Goal: Find specific page/section: Find specific page/section

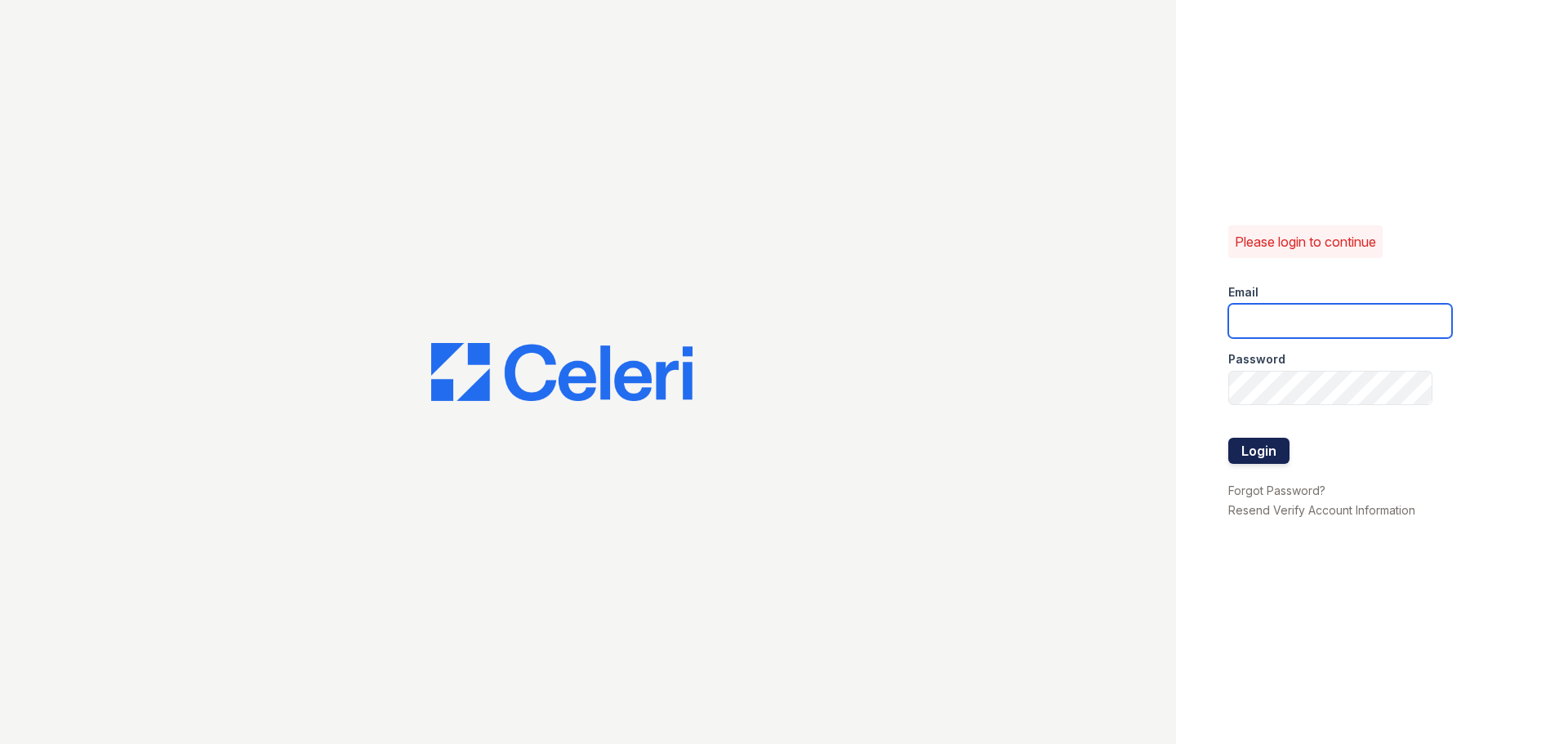
type input "[EMAIL_ADDRESS][DOMAIN_NAME]"
click at [1238, 457] on button "Login" at bounding box center [1258, 451] width 61 height 26
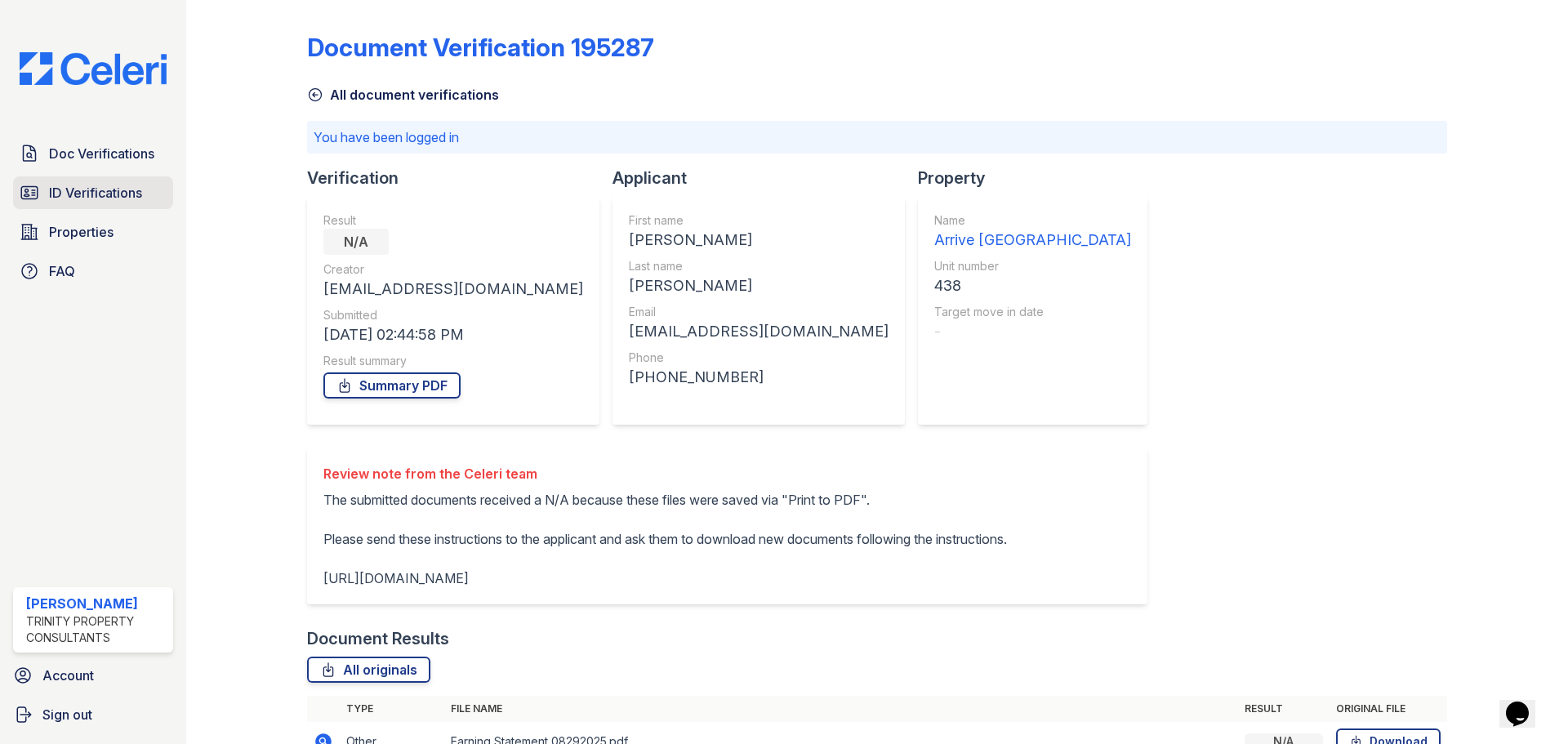
click at [67, 187] on span "ID Verifications" at bounding box center [96, 192] width 93 height 19
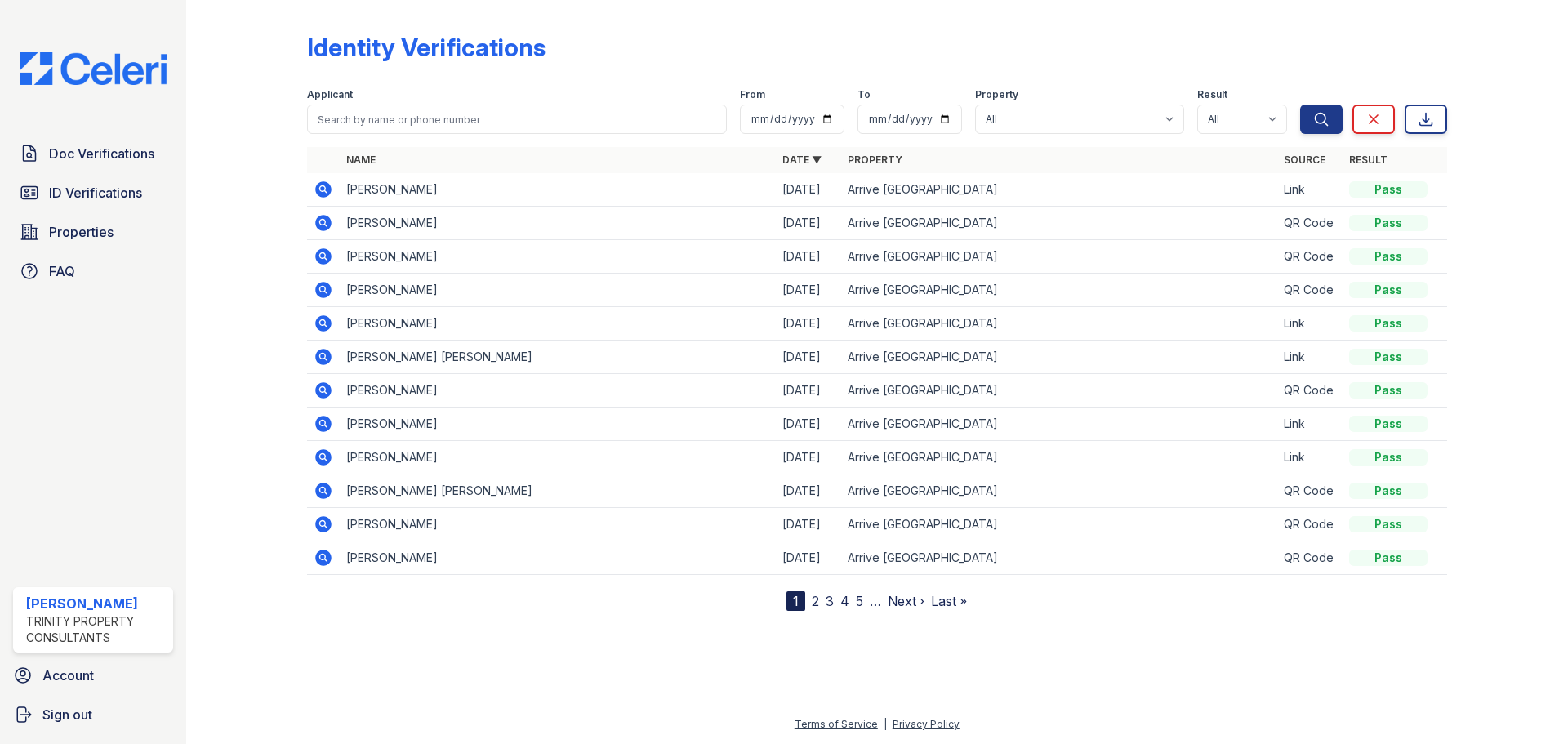
click at [81, 150] on span "Doc Verifications" at bounding box center [101, 153] width 106 height 19
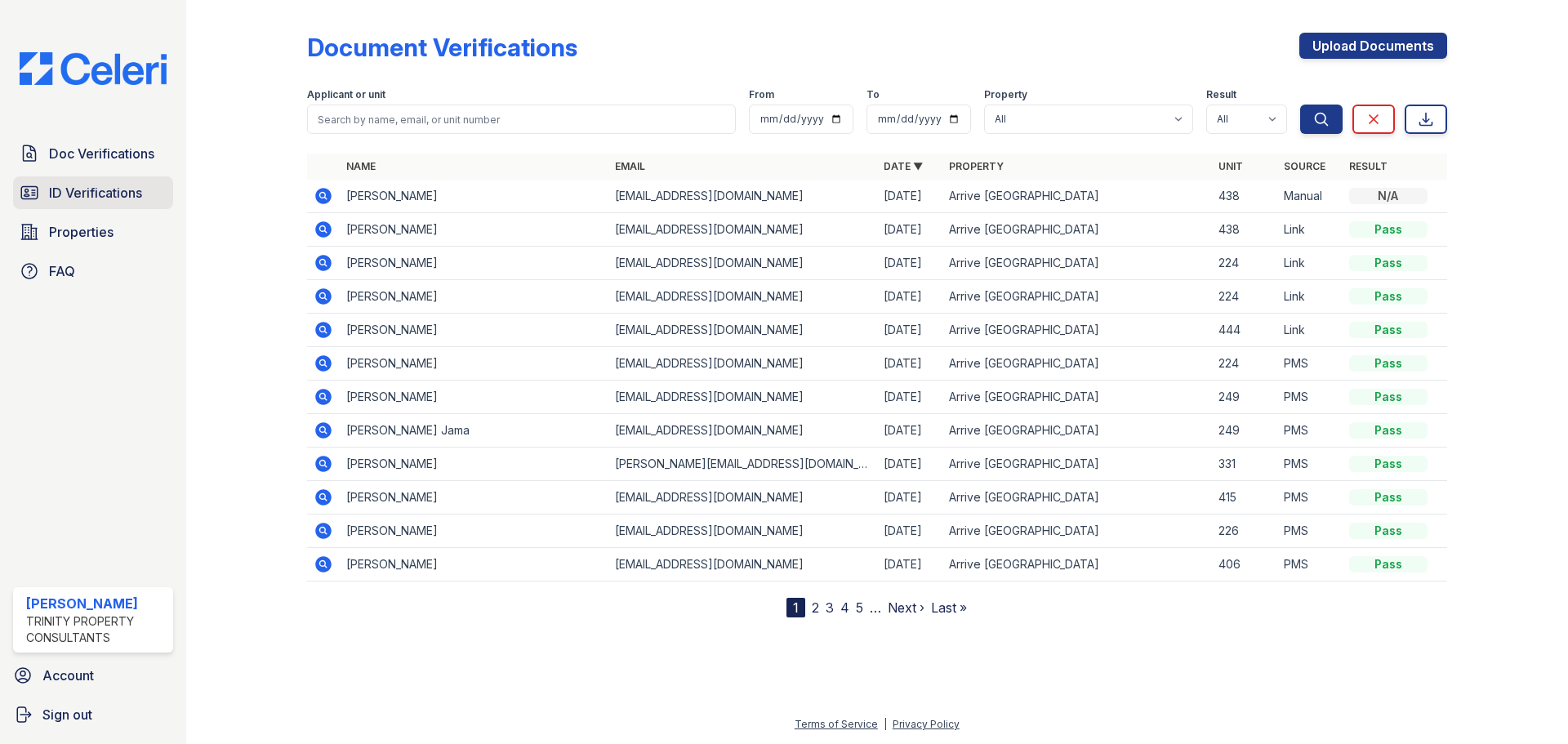
click at [84, 178] on link "ID Verifications" at bounding box center [92, 193] width 160 height 33
